Goal: Task Accomplishment & Management: Use online tool/utility

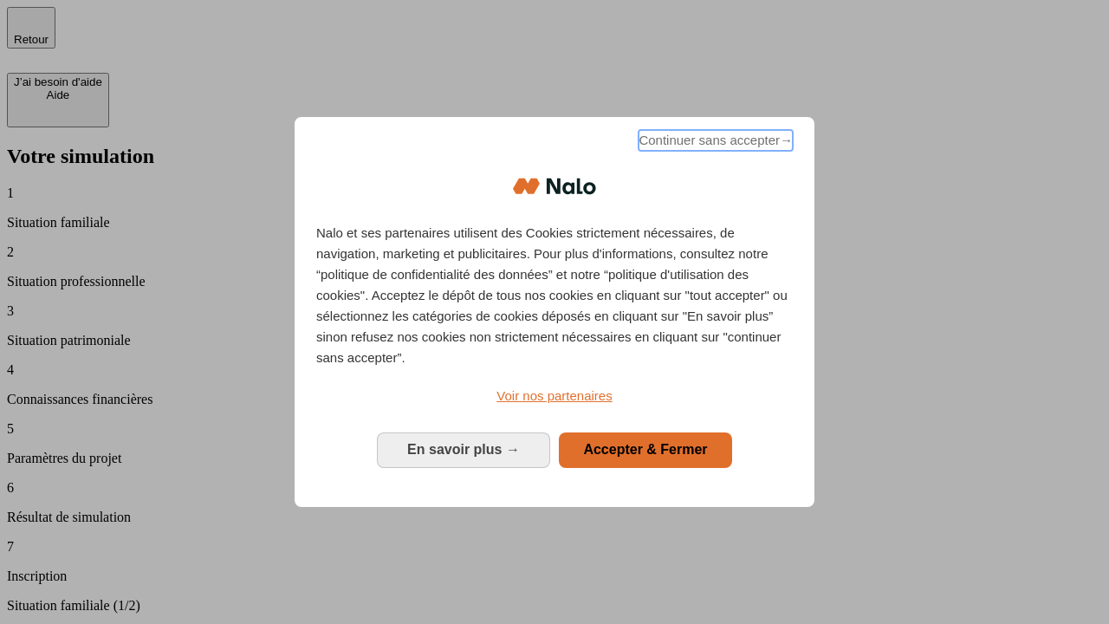
click at [714, 143] on span "Continuer sans accepter →" at bounding box center [716, 140] width 154 height 21
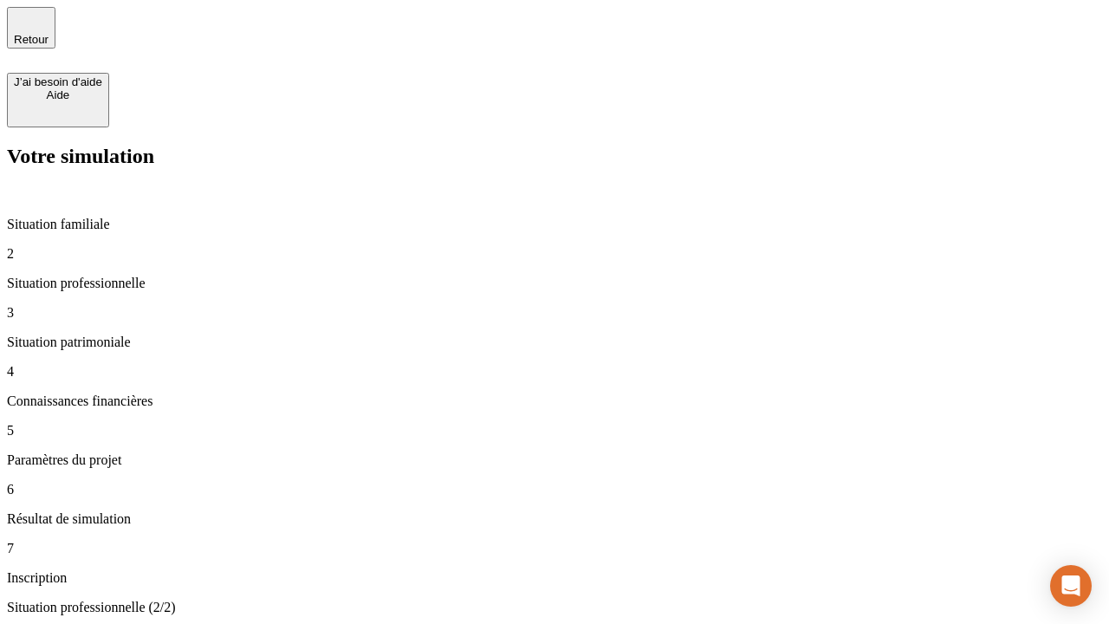
type input "30 000"
